Goal: Navigation & Orientation: Find specific page/section

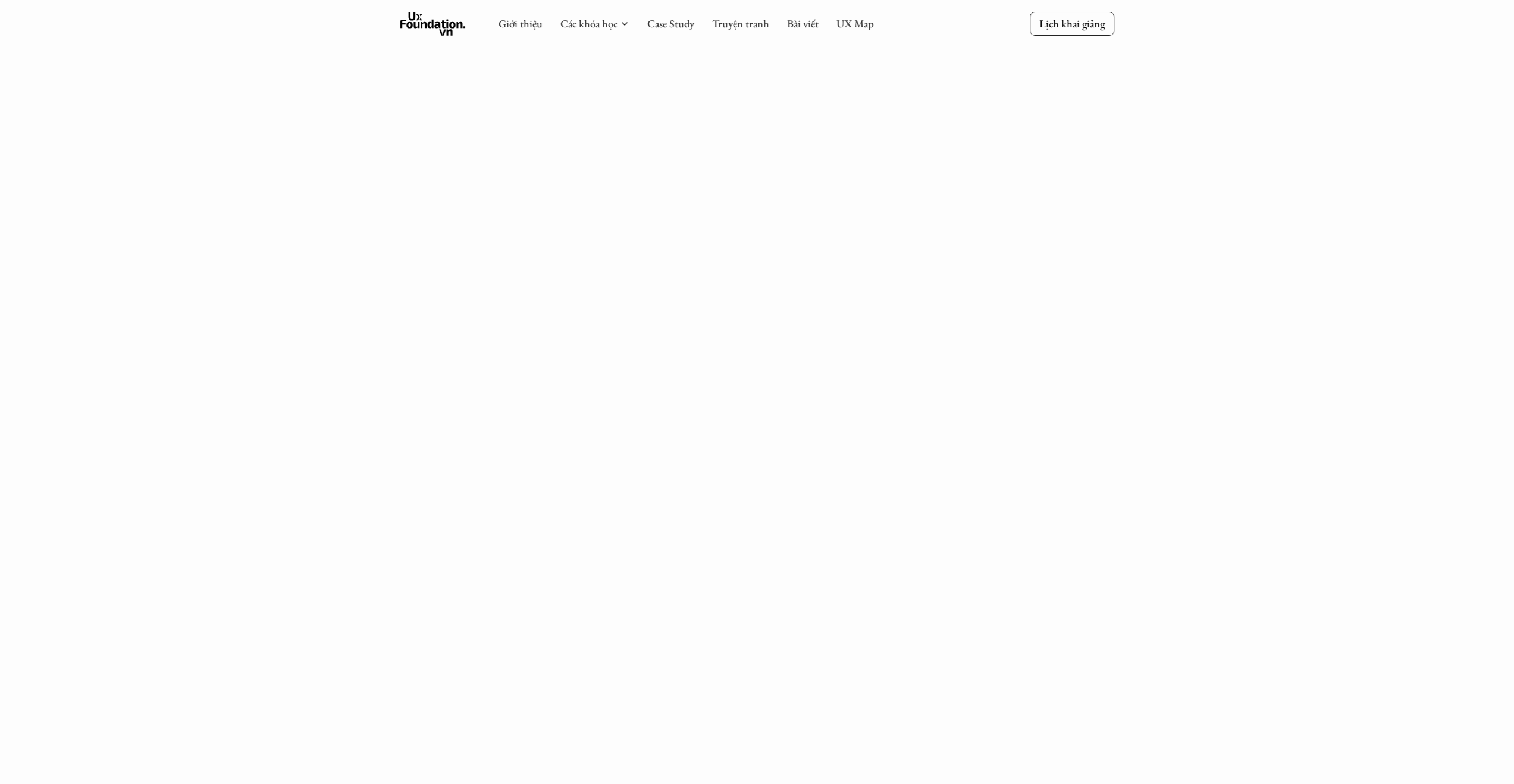
scroll to position [1482, 0]
drag, startPoint x: 1108, startPoint y: 341, endPoint x: 1106, endPoint y: 323, distance: 18.1
drag, startPoint x: 1106, startPoint y: 323, endPoint x: 1106, endPoint y: 357, distance: 34.0
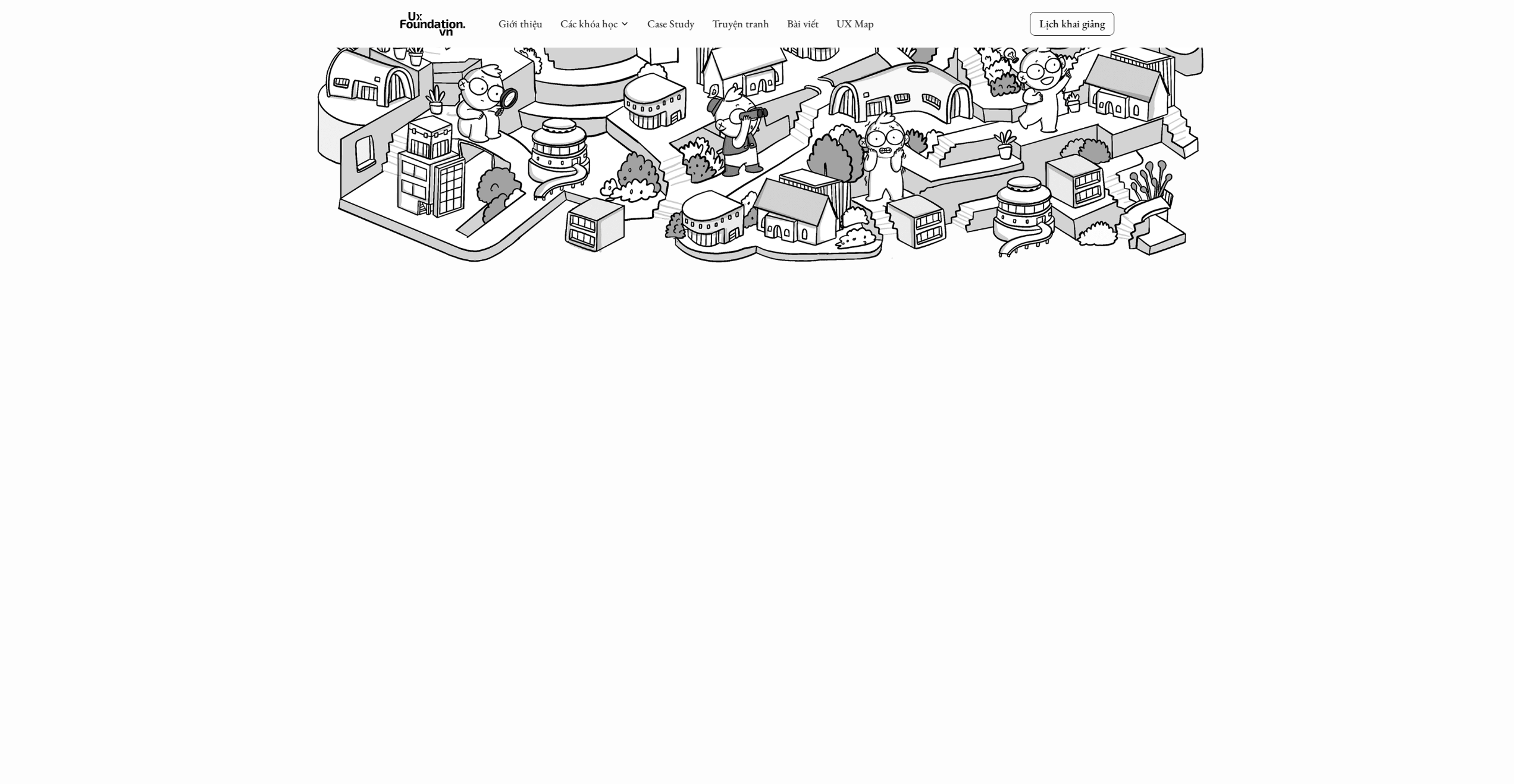
scroll to position [0, 0]
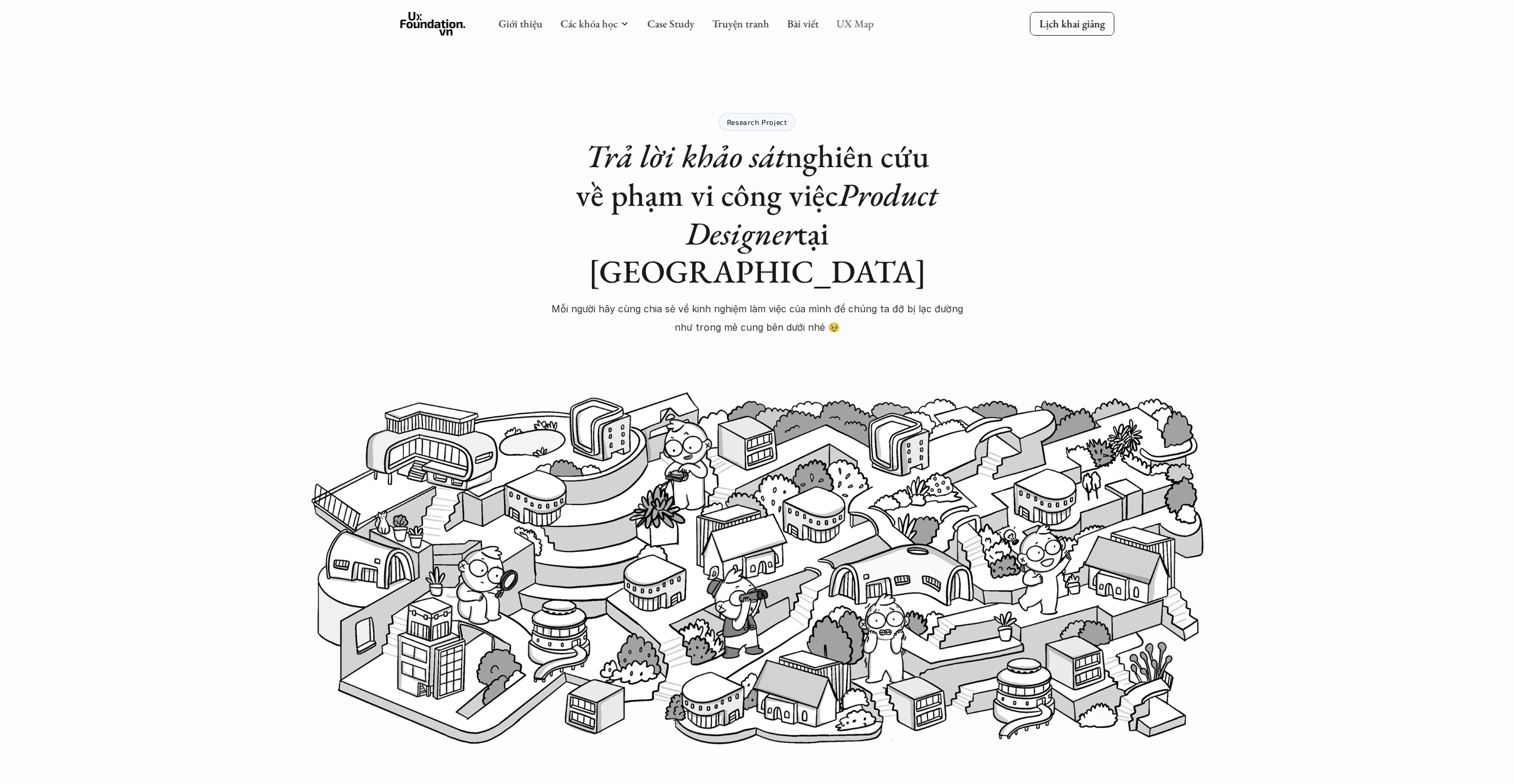
click at [850, 20] on link "UX Map" at bounding box center [855, 23] width 38 height 14
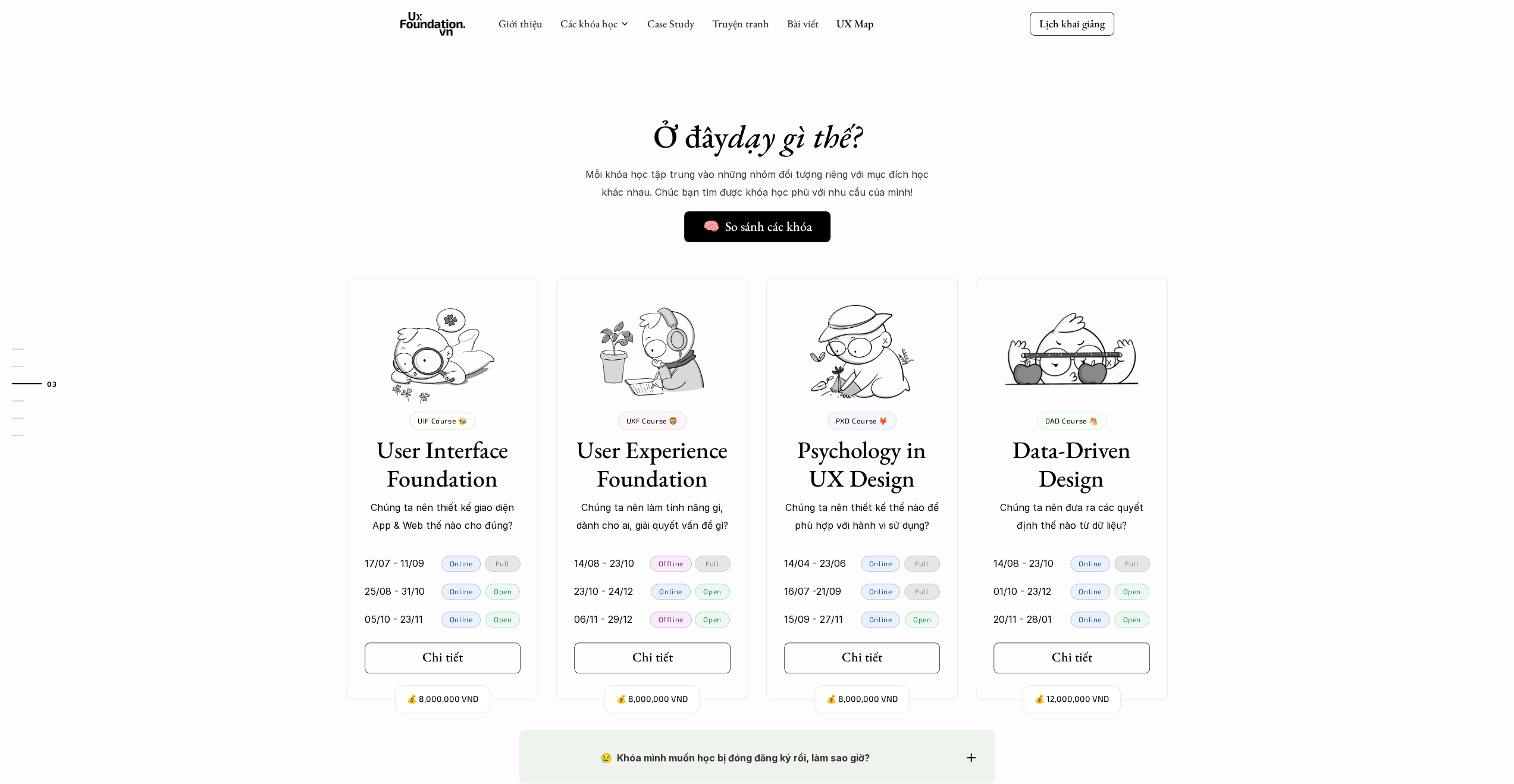
scroll to position [535, 0]
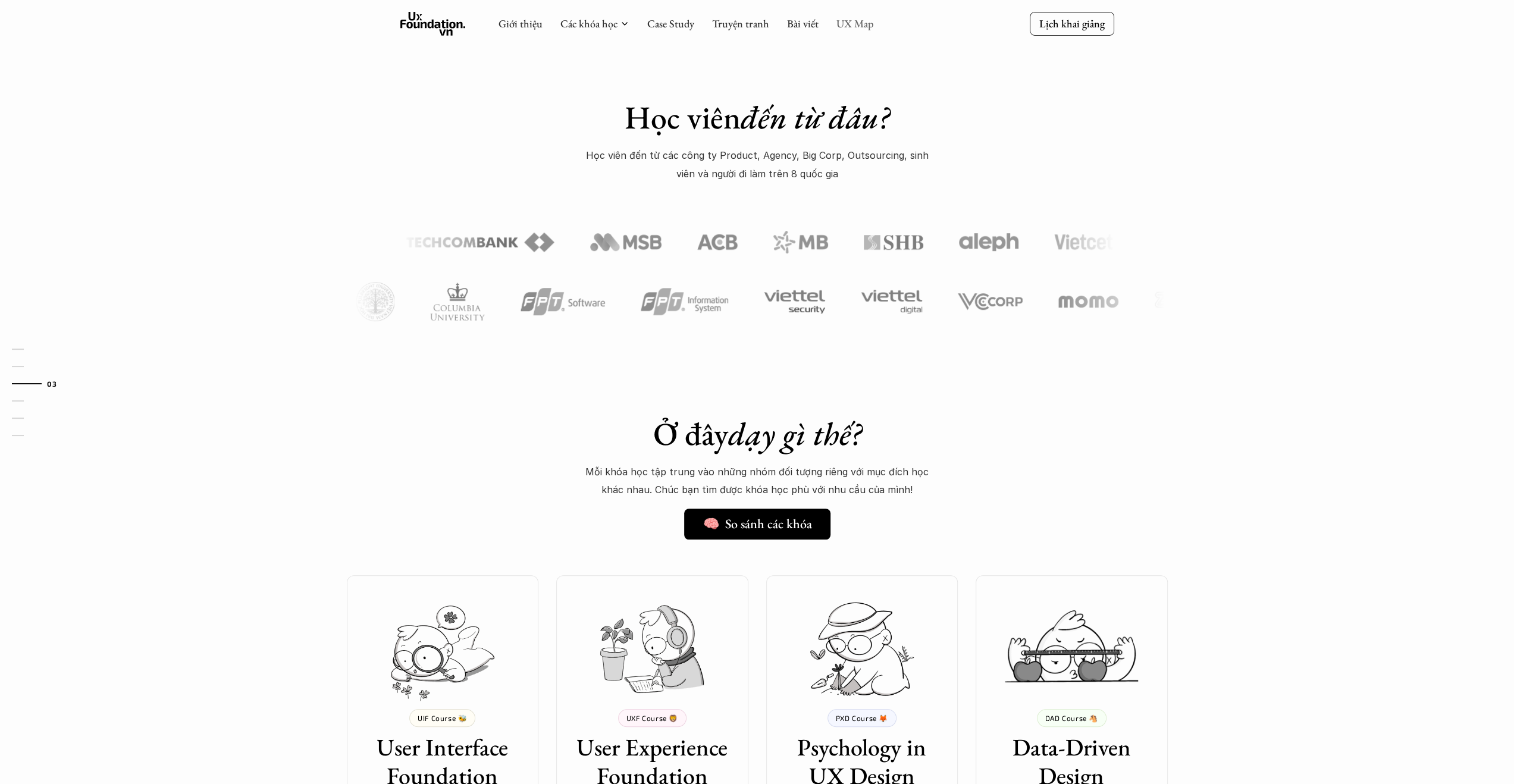
click at [855, 24] on link "UX Map" at bounding box center [855, 23] width 38 height 14
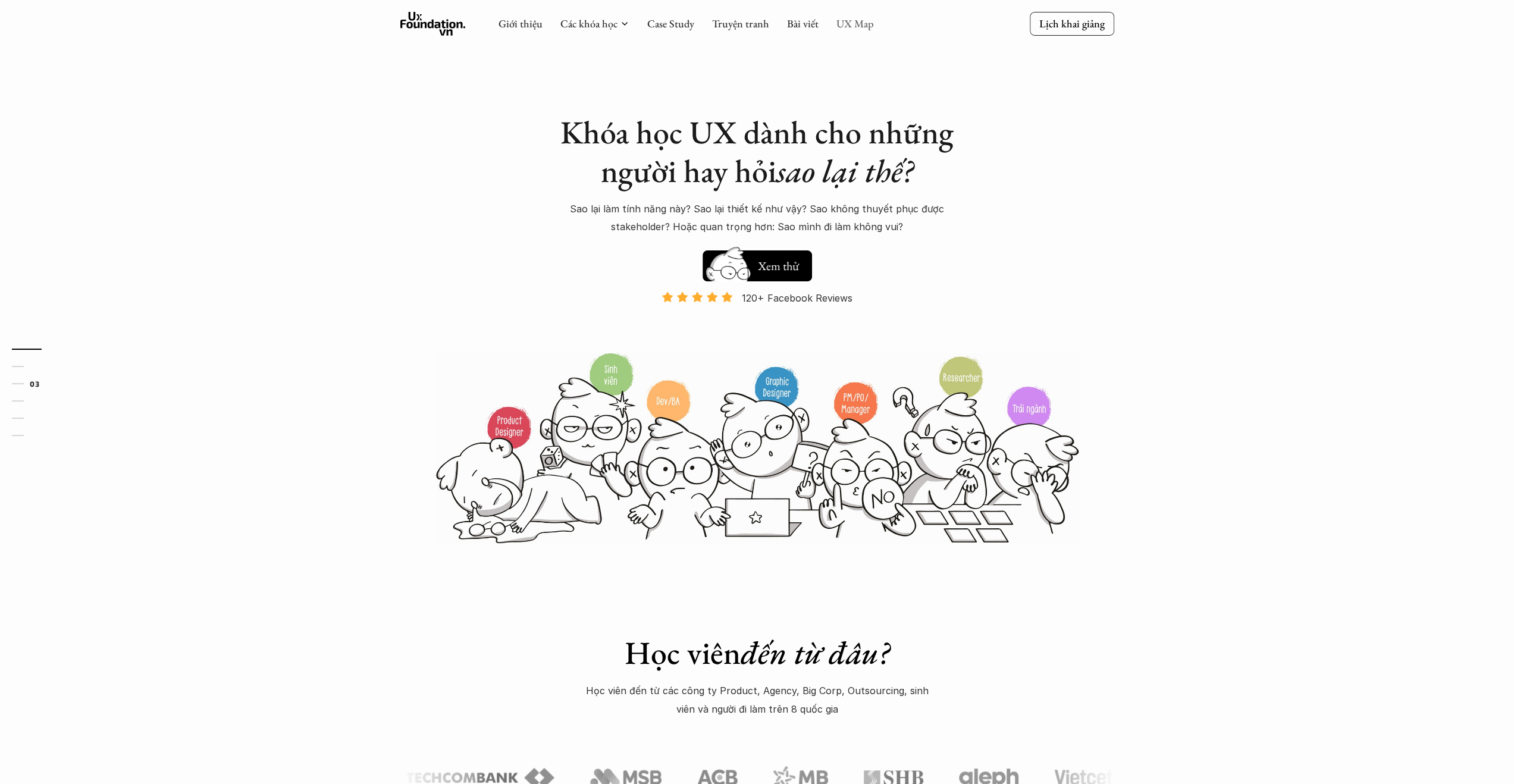
click at [855, 24] on link "UX Map" at bounding box center [855, 23] width 38 height 14
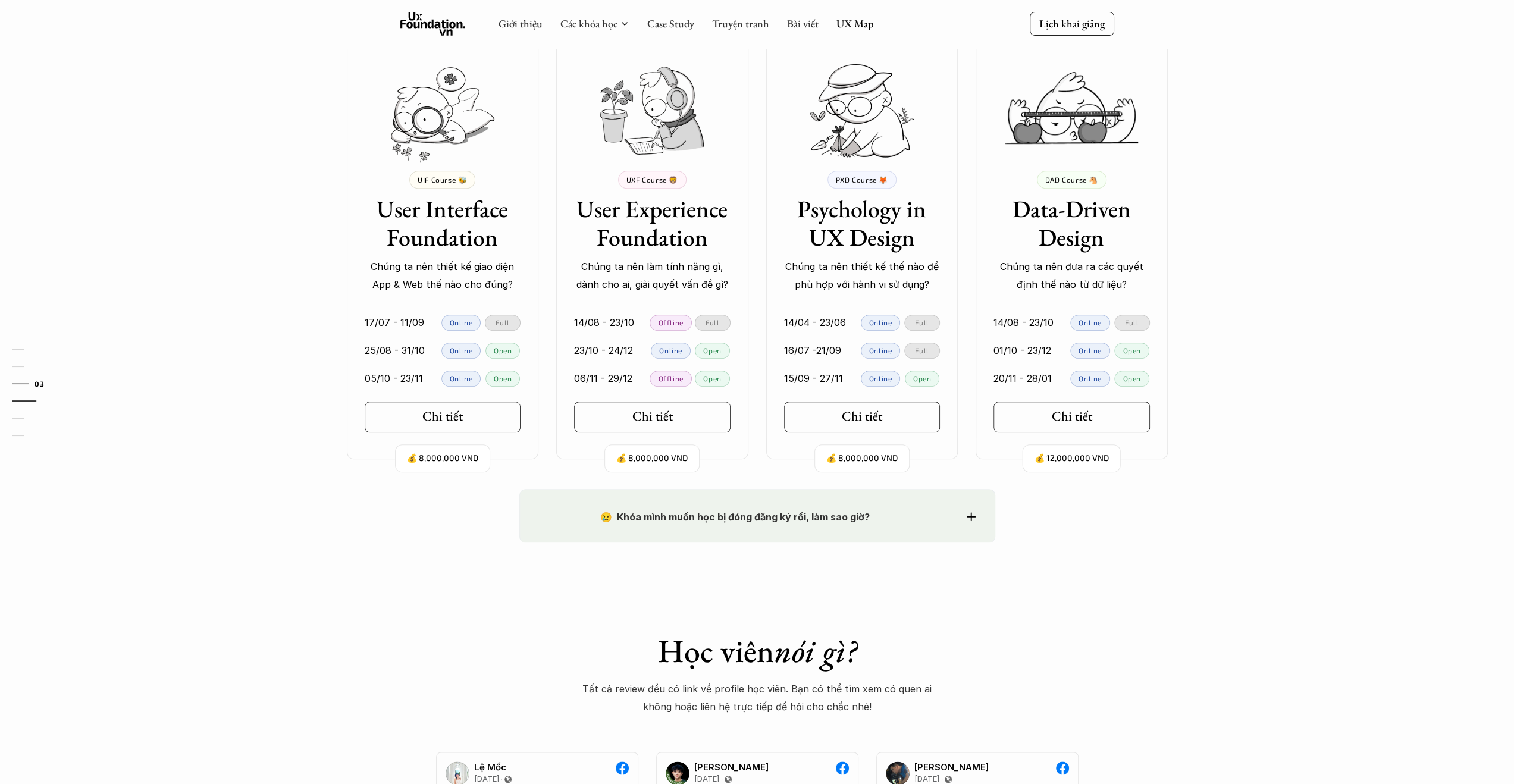
scroll to position [1011, 0]
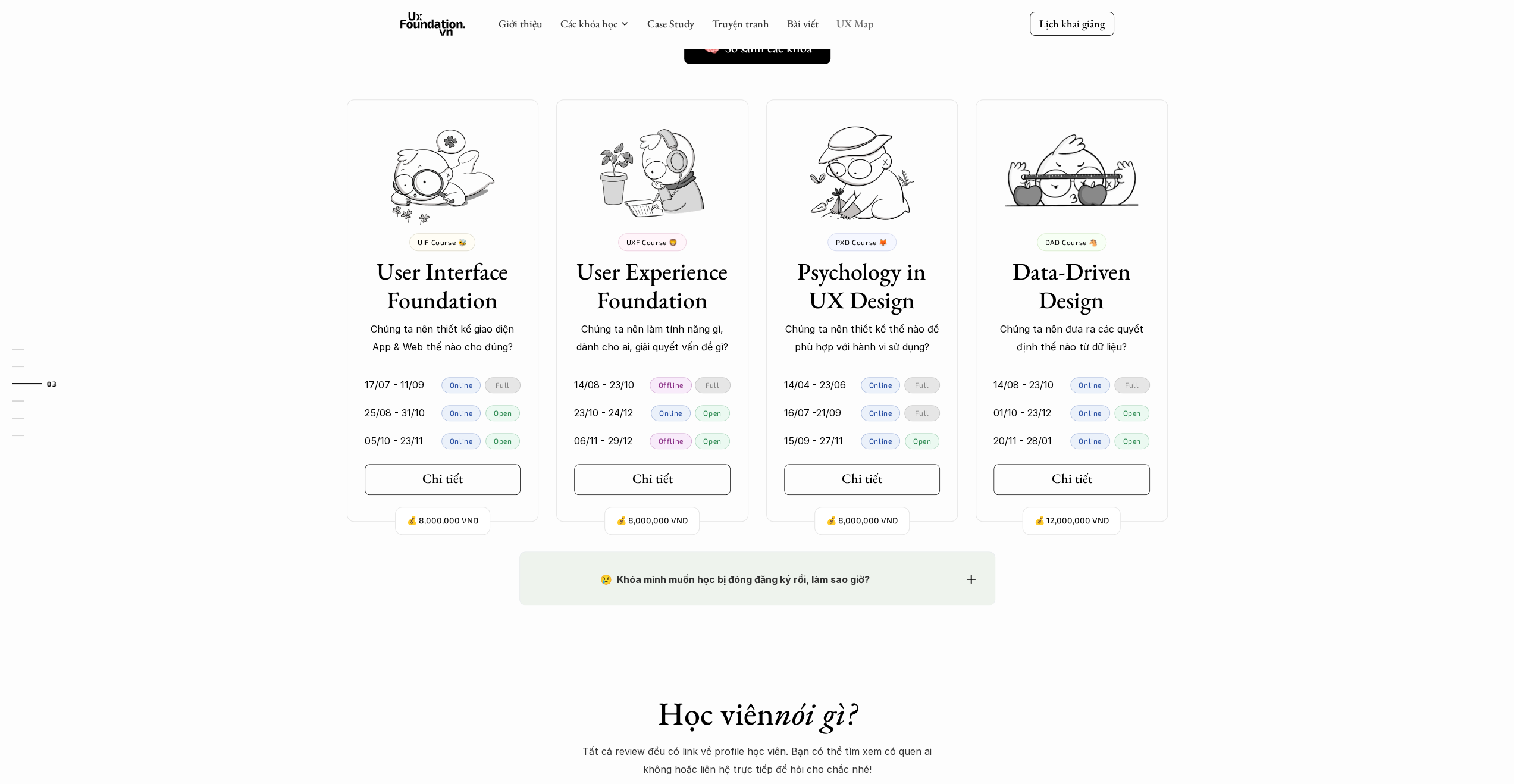
click at [841, 22] on link "UX Map" at bounding box center [855, 23] width 38 height 14
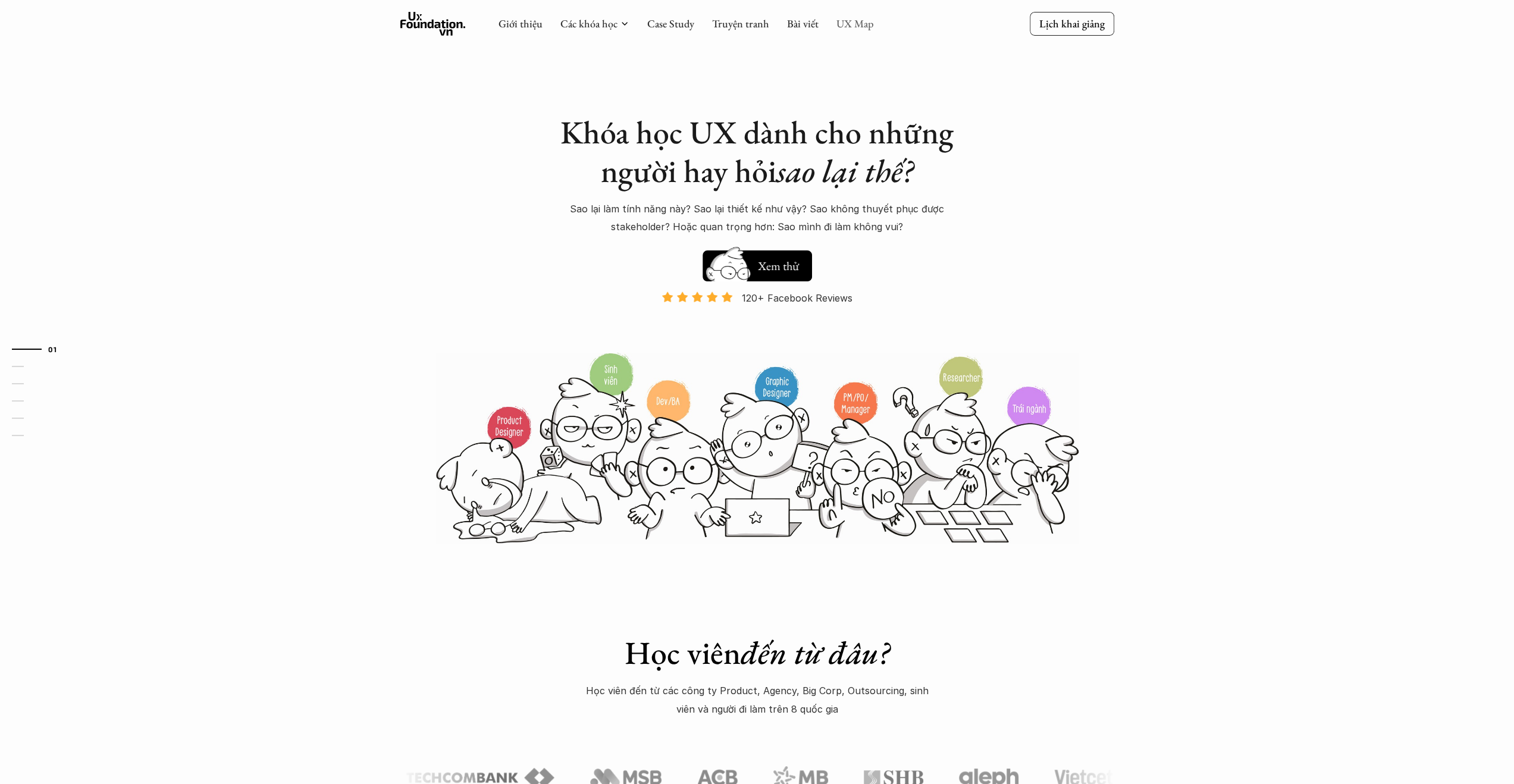
click at [841, 22] on link "UX Map" at bounding box center [855, 23] width 38 height 14
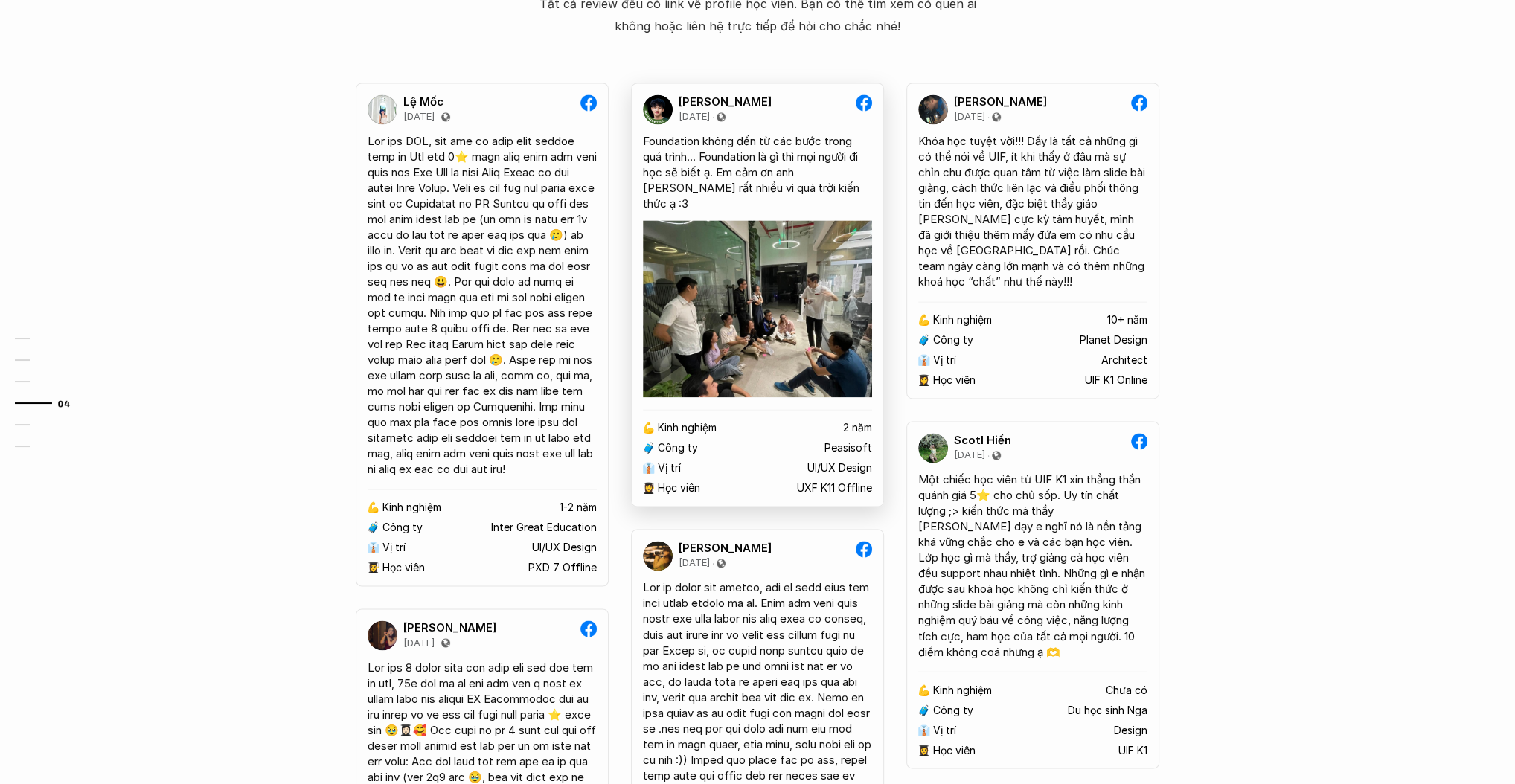
scroll to position [2203, 0]
click at [218, 335] on div "😢 Khóa mình muốn học bị đóng đăng ký rồi, làm sao giờ? Chào bạn, Bọn mình rất t…" at bounding box center [758, 684] width 1515 height 1864
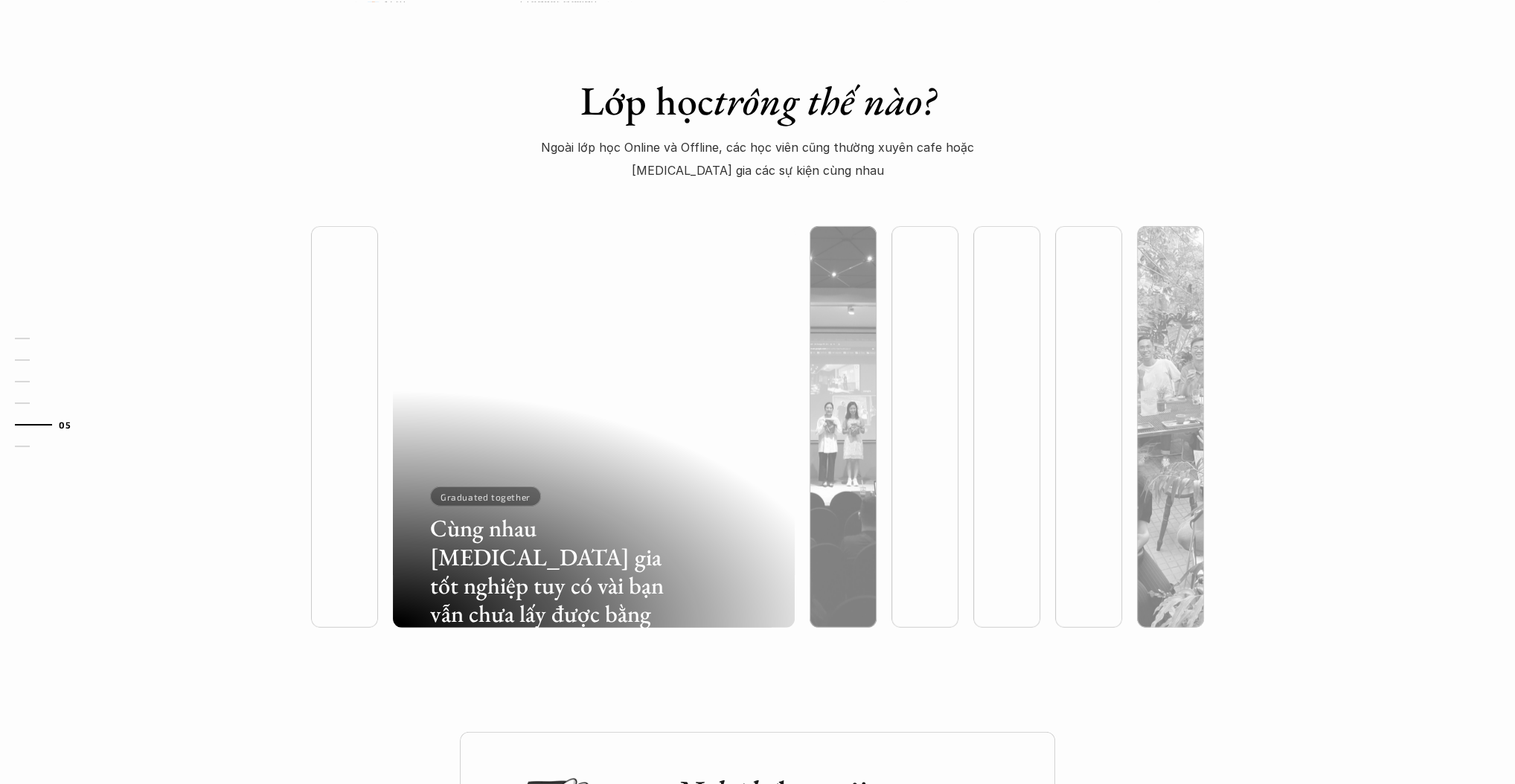
scroll to position [3869, 0]
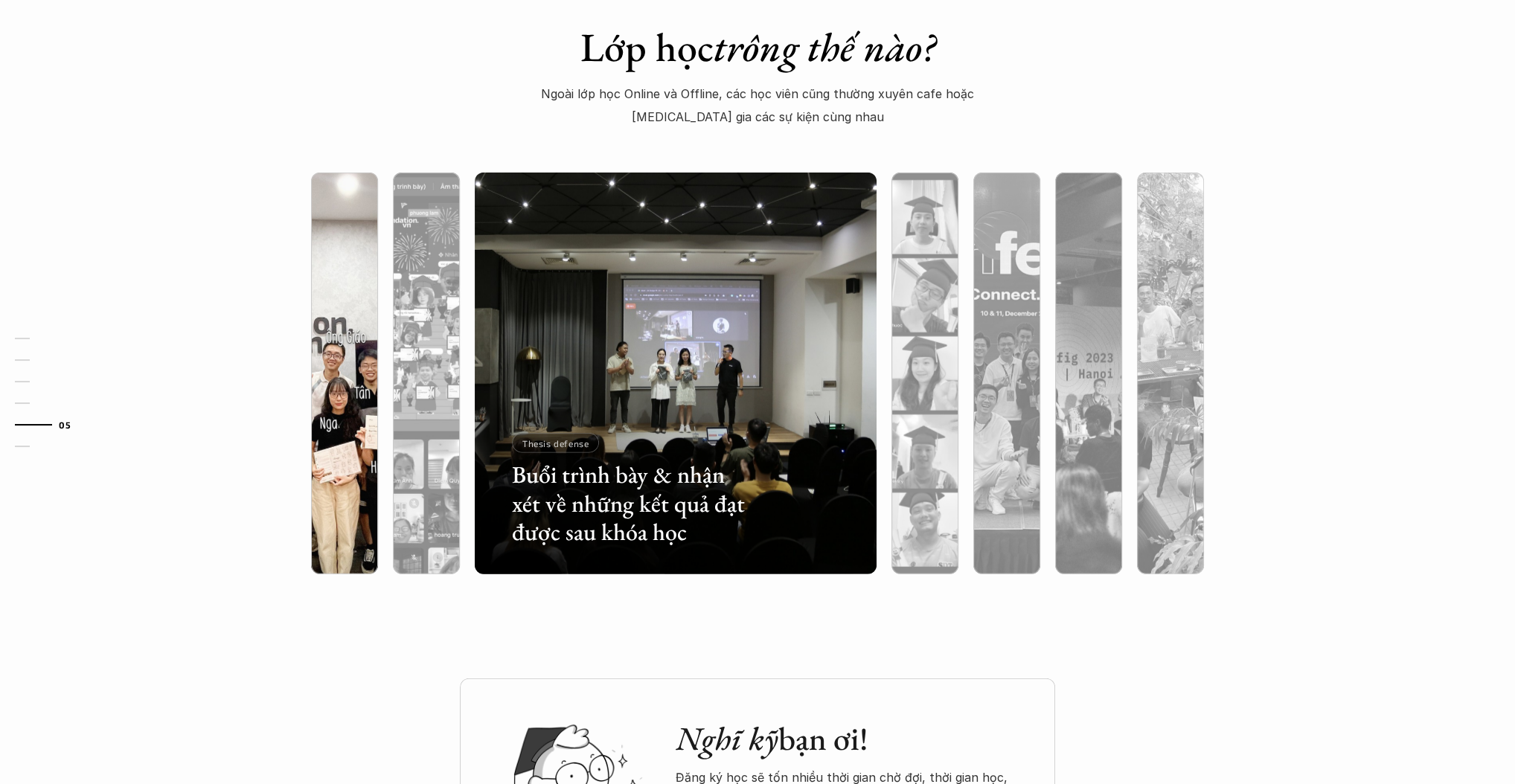
click at [358, 509] on div at bounding box center [468, 487] width 240 height 108
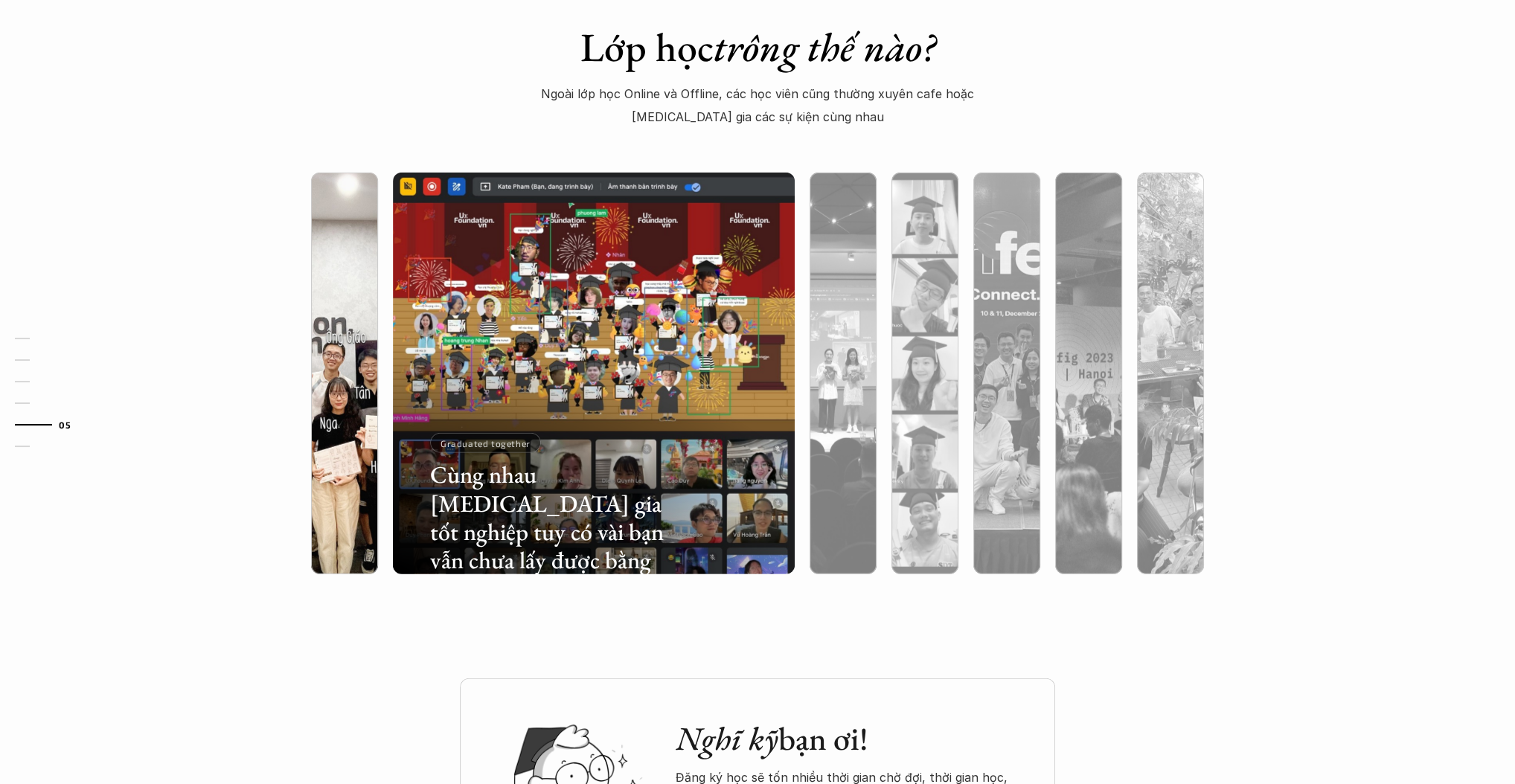
click at [344, 437] on div at bounding box center [344, 452] width 67 height 242
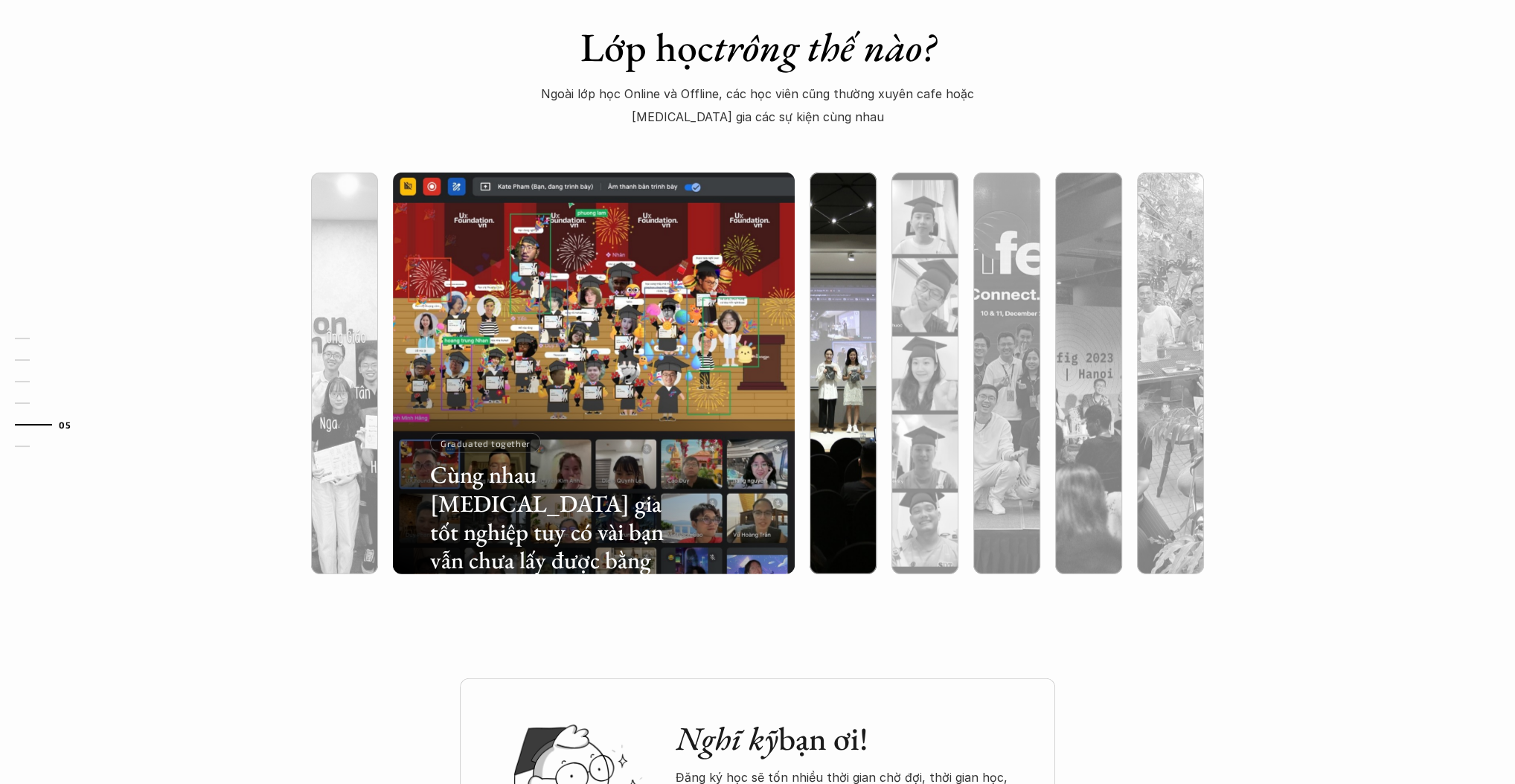
click at [823, 480] on div at bounding box center [843, 452] width 67 height 242
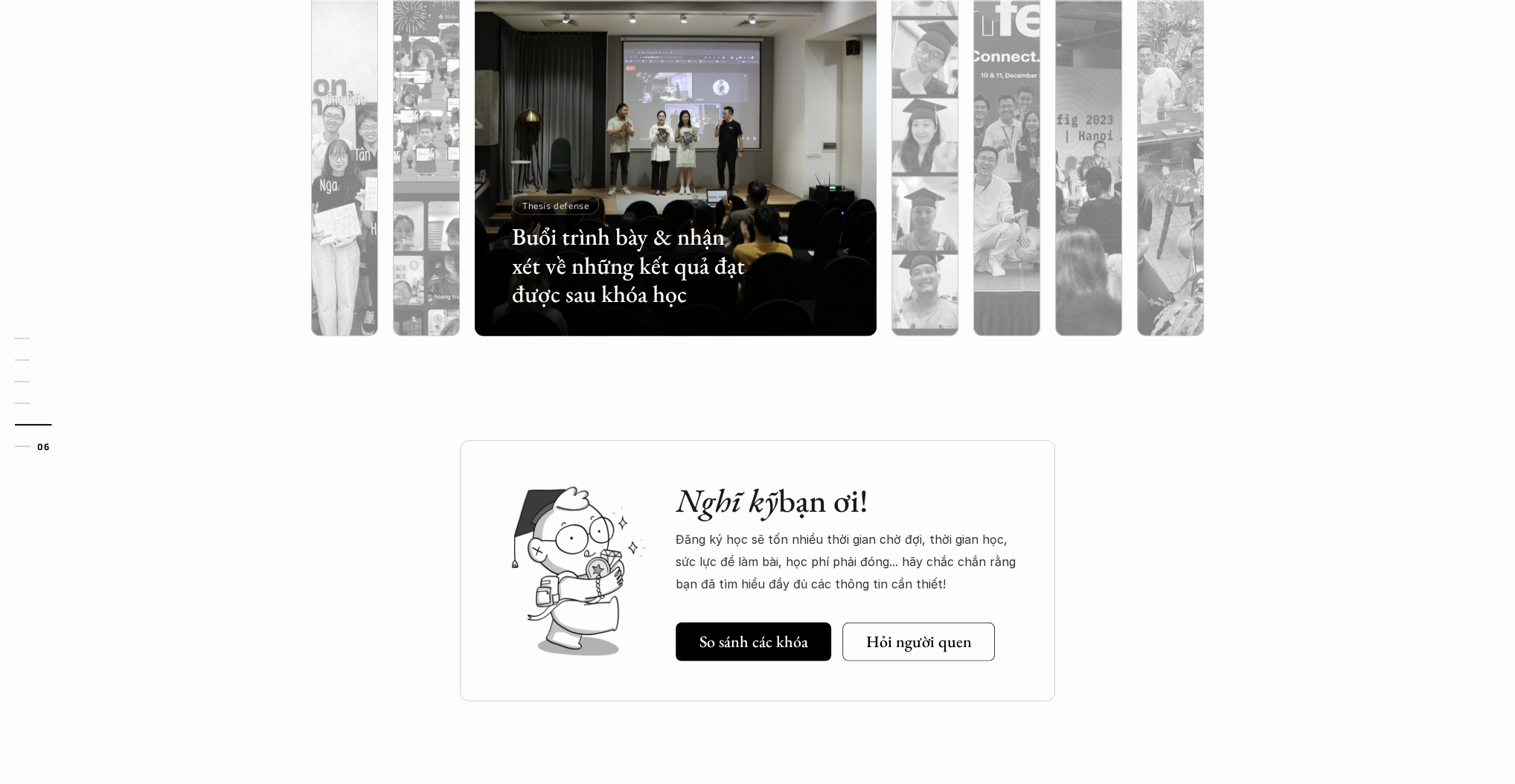
scroll to position [4420, 0]
